Goal: Find specific page/section: Find specific page/section

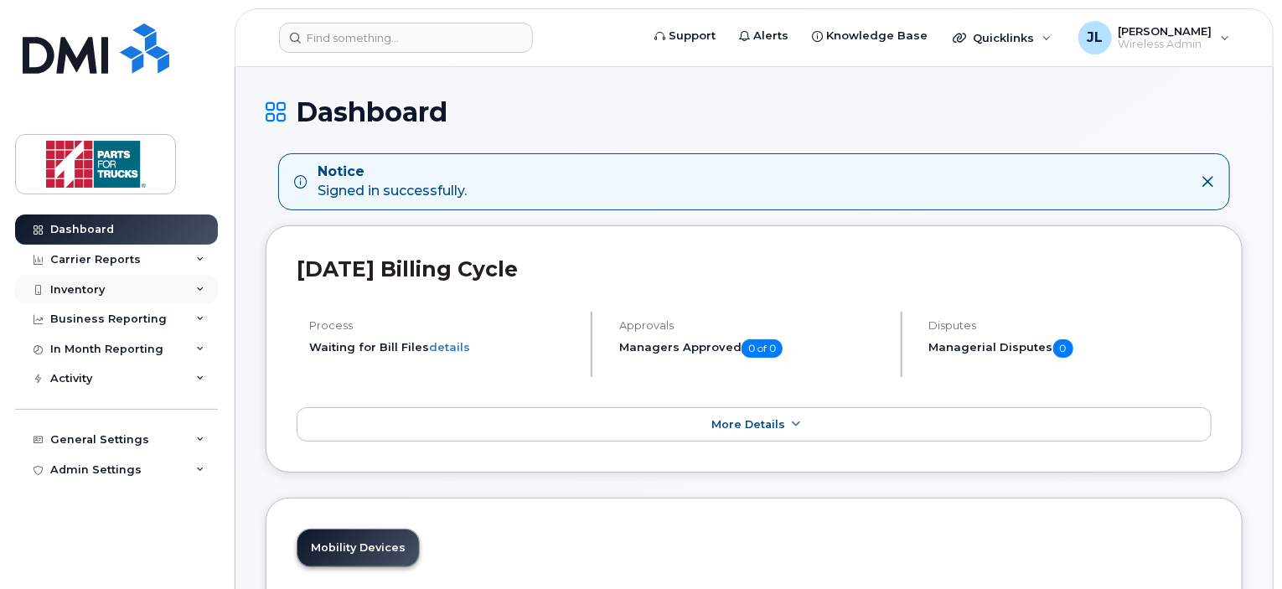
drag, startPoint x: 121, startPoint y: 282, endPoint x: 121, endPoint y: 292, distance: 9.2
click at [121, 292] on div "Inventory" at bounding box center [116, 290] width 203 height 30
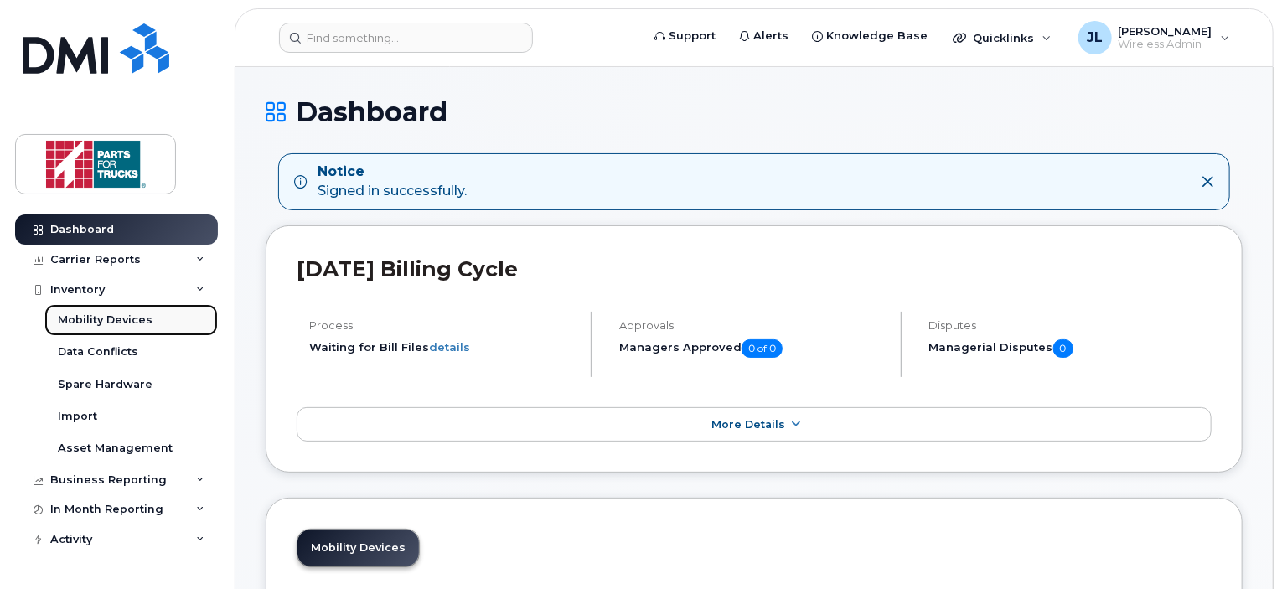
click at [117, 318] on div "Mobility Devices" at bounding box center [105, 320] width 95 height 15
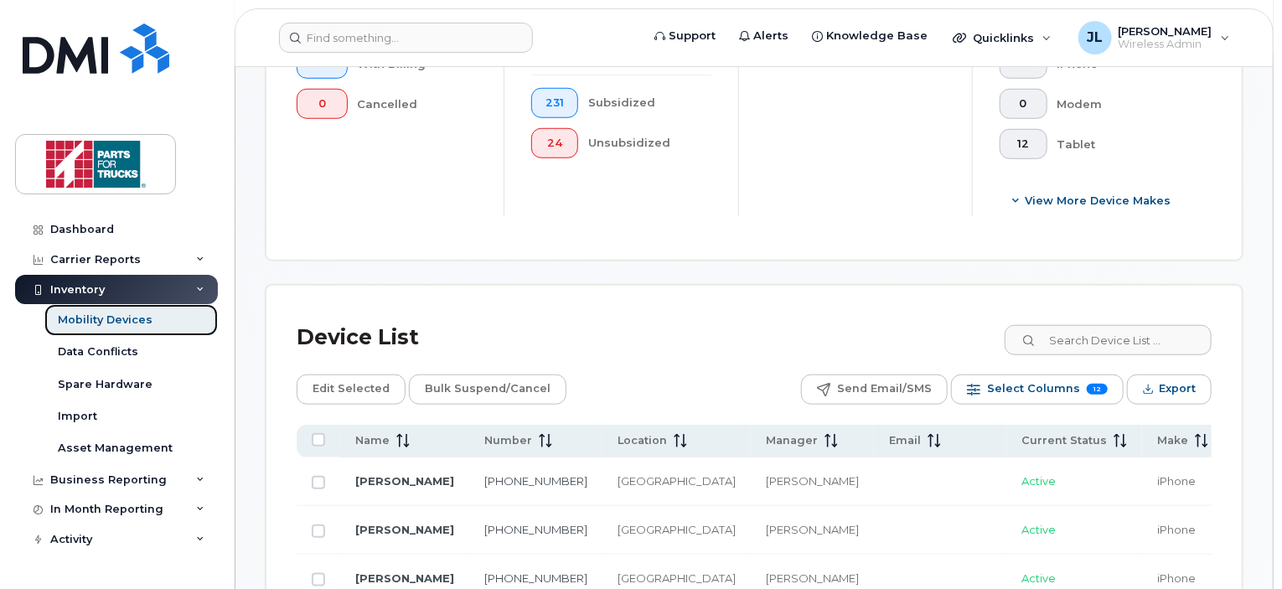
scroll to position [681, 0]
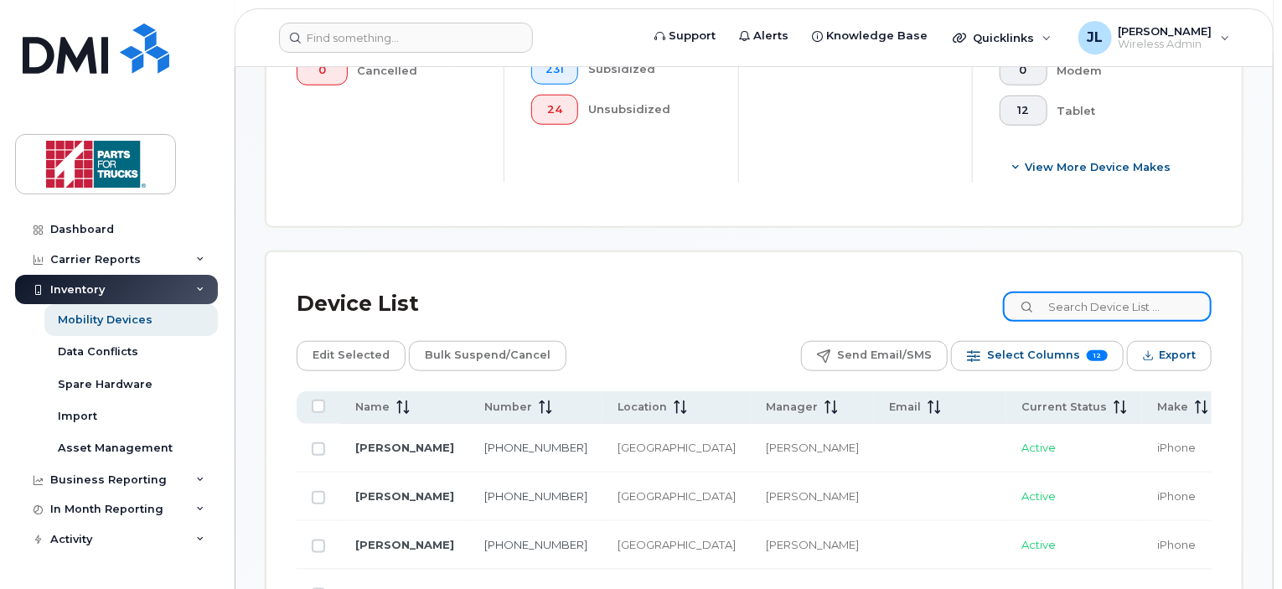
click at [1093, 300] on input at bounding box center [1107, 307] width 209 height 30
type input "aube"
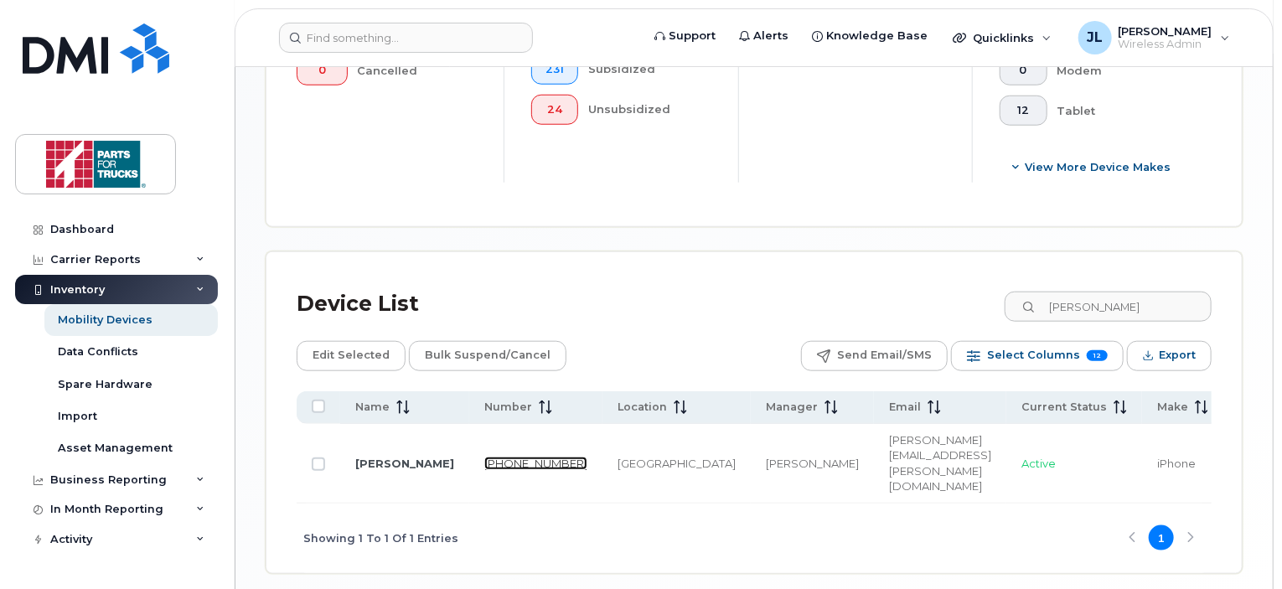
click at [484, 457] on link "613-936-8178" at bounding box center [535, 463] width 103 height 13
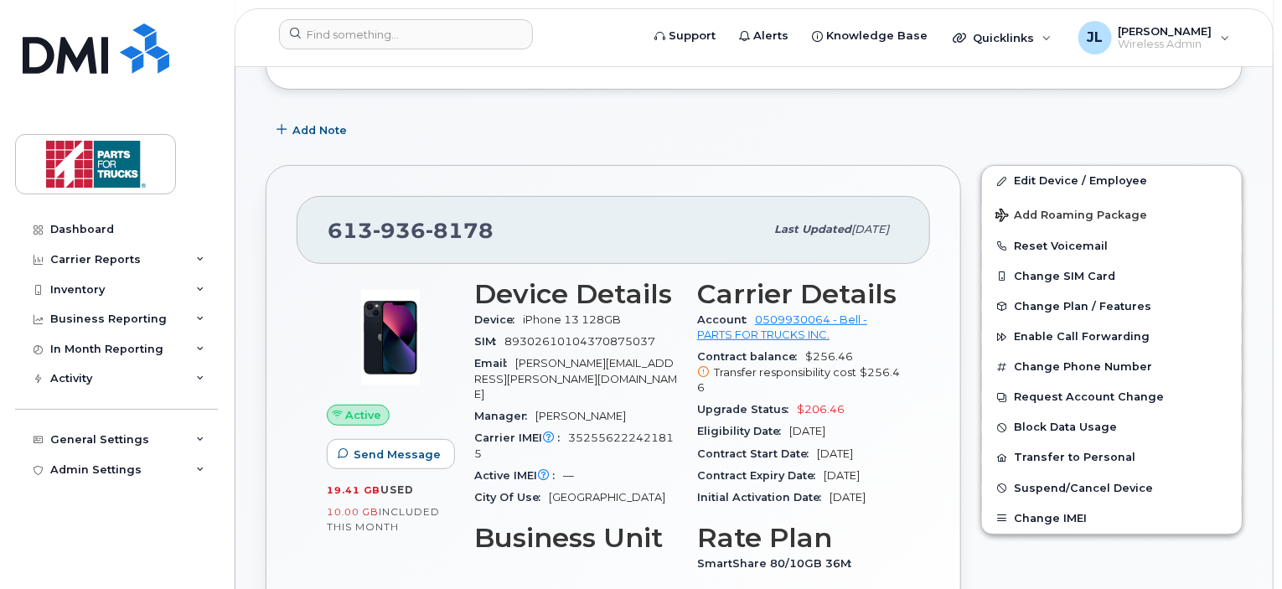
scroll to position [228, 0]
